Goal: Transaction & Acquisition: Purchase product/service

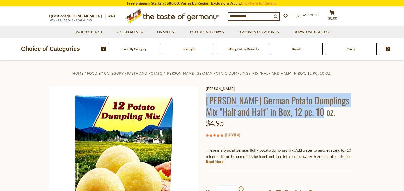
drag, startPoint x: 307, startPoint y: 112, endPoint x: 208, endPoint y: 101, distance: 99.4
click at [208, 101] on h1 "[PERSON_NAME] German Potato Dumplings Mix "Half and Half" in Box, 12 pc. 10 oz." at bounding box center [280, 105] width 149 height 23
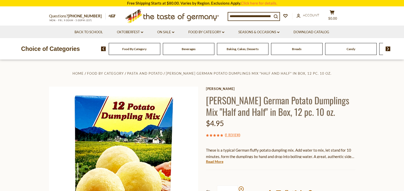
click at [373, 127] on section "Home Food By Category Pasta and Potato Dr. Knoll German Potato Dumplings Mix "H…" at bounding box center [202, 173] width 404 height 227
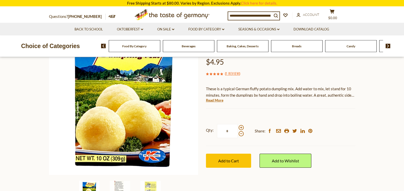
scroll to position [52, 0]
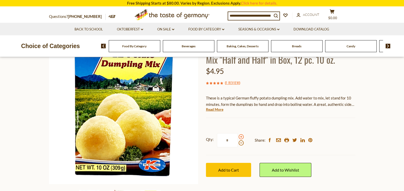
click at [241, 135] on span at bounding box center [241, 136] width 5 height 5
click at [238, 135] on input "*" at bounding box center [227, 140] width 21 height 14
click at [241, 135] on span at bounding box center [241, 136] width 5 height 5
click at [238, 135] on input "*" at bounding box center [227, 140] width 21 height 14
click at [241, 135] on span at bounding box center [241, 136] width 5 height 5
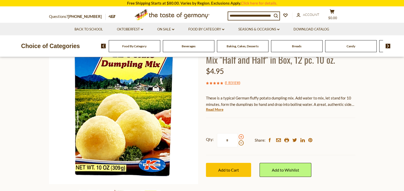
click at [238, 135] on input "*" at bounding box center [227, 140] width 21 height 14
click at [241, 135] on span at bounding box center [241, 136] width 5 height 5
click at [238, 135] on input "*" at bounding box center [227, 140] width 21 height 14
click at [241, 135] on span at bounding box center [241, 136] width 5 height 5
click at [238, 135] on input "*" at bounding box center [227, 140] width 21 height 14
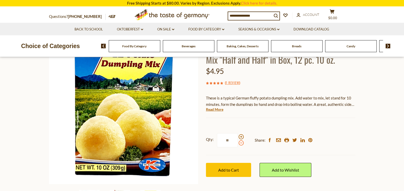
click at [241, 142] on span at bounding box center [241, 142] width 5 height 5
click at [238, 142] on input "**" at bounding box center [227, 140] width 21 height 14
click at [240, 136] on span at bounding box center [241, 136] width 5 height 5
click at [238, 136] on input "*" at bounding box center [227, 140] width 21 height 14
click at [240, 136] on span at bounding box center [241, 136] width 5 height 5
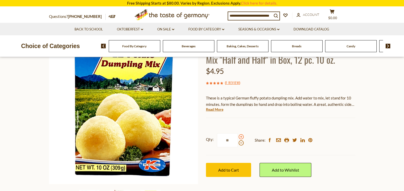
click at [238, 136] on input "**" at bounding box center [227, 140] width 21 height 14
click at [240, 136] on span at bounding box center [241, 136] width 5 height 5
click at [238, 136] on input "**" at bounding box center [227, 140] width 21 height 14
click at [240, 136] on span at bounding box center [241, 136] width 5 height 5
click at [238, 136] on input "**" at bounding box center [227, 140] width 21 height 14
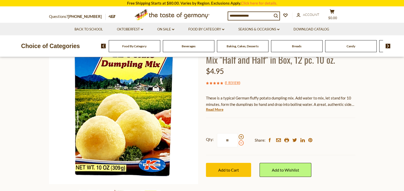
click at [241, 142] on span at bounding box center [241, 142] width 5 height 5
click at [238, 142] on input "**" at bounding box center [227, 140] width 21 height 14
click at [241, 142] on span at bounding box center [241, 142] width 5 height 5
click at [238, 142] on input "**" at bounding box center [227, 140] width 21 height 14
click at [242, 142] on span at bounding box center [241, 142] width 5 height 5
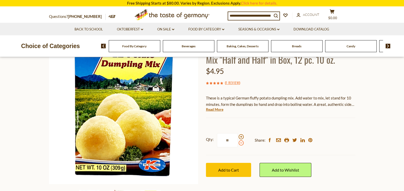
click at [238, 142] on input "**" at bounding box center [227, 140] width 21 height 14
click at [242, 142] on span at bounding box center [241, 142] width 5 height 5
click at [238, 142] on input "**" at bounding box center [227, 140] width 21 height 14
click at [242, 142] on span at bounding box center [241, 142] width 5 height 5
click at [238, 142] on input "*" at bounding box center [227, 140] width 21 height 14
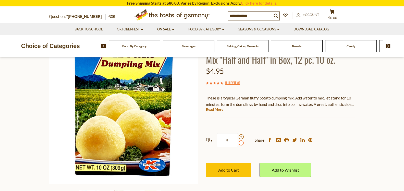
click at [242, 142] on span at bounding box center [241, 142] width 5 height 5
click at [238, 142] on input "*" at bounding box center [227, 140] width 21 height 14
click at [242, 142] on span at bounding box center [241, 142] width 5 height 5
click at [238, 142] on input "*" at bounding box center [227, 140] width 21 height 14
click at [242, 142] on span at bounding box center [241, 142] width 5 height 5
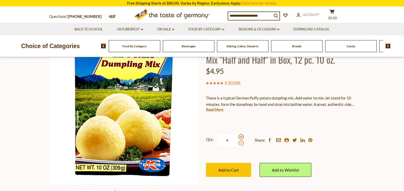
click at [238, 142] on input "*" at bounding box center [227, 140] width 21 height 14
click at [242, 142] on span at bounding box center [241, 142] width 5 height 5
click at [238, 142] on input "*" at bounding box center [227, 140] width 21 height 14
click at [240, 136] on span at bounding box center [241, 136] width 5 height 5
click at [238, 136] on input "*" at bounding box center [227, 140] width 21 height 14
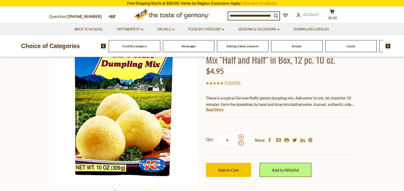
type input "*"
click at [232, 167] on button "Add to Cart" at bounding box center [228, 170] width 45 height 14
click at [227, 168] on span "Add to Cart" at bounding box center [228, 169] width 21 height 5
click at [227, 166] on button "Add to Cart" at bounding box center [228, 170] width 45 height 14
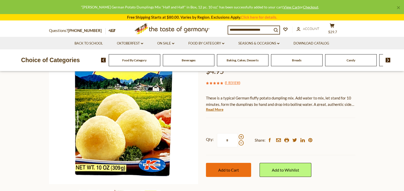
click at [227, 167] on button "Add to Cart" at bounding box center [228, 170] width 45 height 14
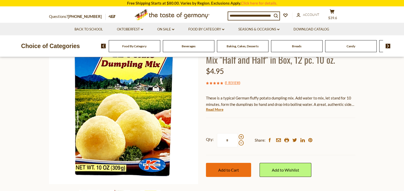
click at [227, 167] on button "Add to Cart" at bounding box center [228, 170] width 45 height 14
click at [339, 14] on button "cart $49.5" at bounding box center [332, 15] width 15 height 13
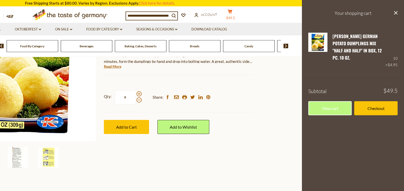
scroll to position [104, 0]
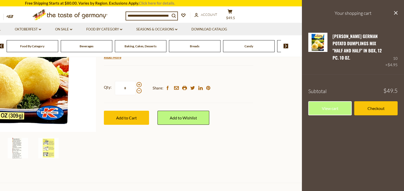
click at [160, 2] on link "Click here for details." at bounding box center [157, 3] width 36 height 5
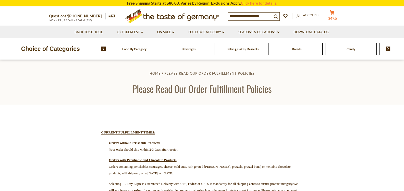
click at [335, 15] on icon at bounding box center [332, 12] width 5 height 4
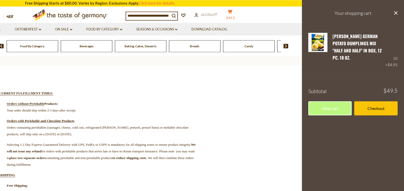
scroll to position [52, 0]
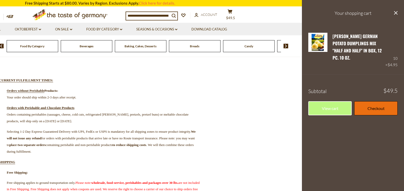
click at [375, 101] on link "Checkout" at bounding box center [376, 108] width 43 height 14
